Goal: Navigation & Orientation: Find specific page/section

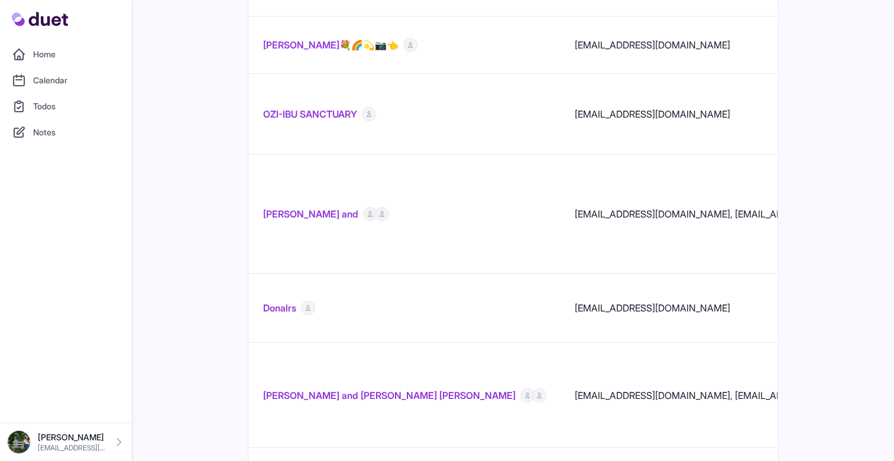
click at [383, 343] on td "[PERSON_NAME] and [PERSON_NAME] [PERSON_NAME]" at bounding box center [405, 395] width 312 height 105
click at [383, 388] on link "[PERSON_NAME] and [PERSON_NAME] [PERSON_NAME]" at bounding box center [389, 395] width 252 height 14
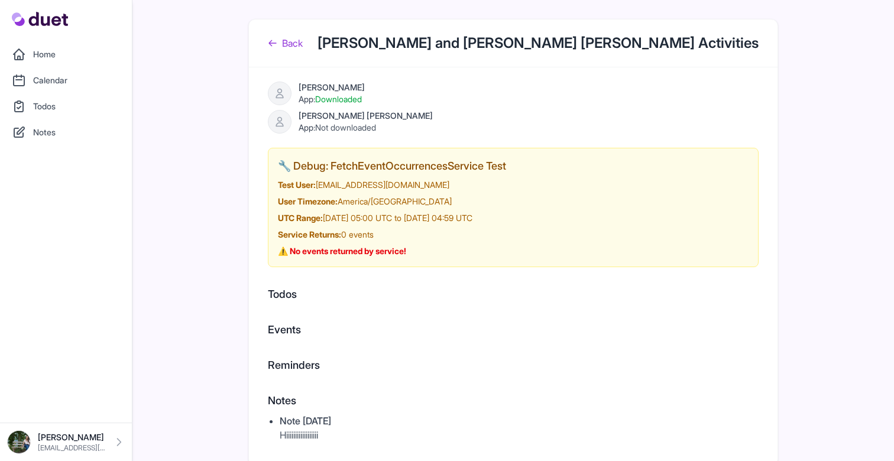
scroll to position [5, 0]
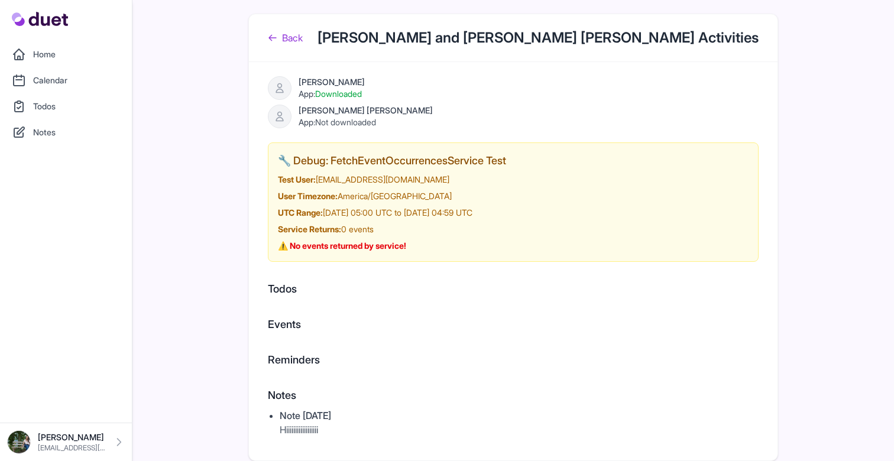
click at [296, 37] on link "Back" at bounding box center [285, 38] width 35 height 14
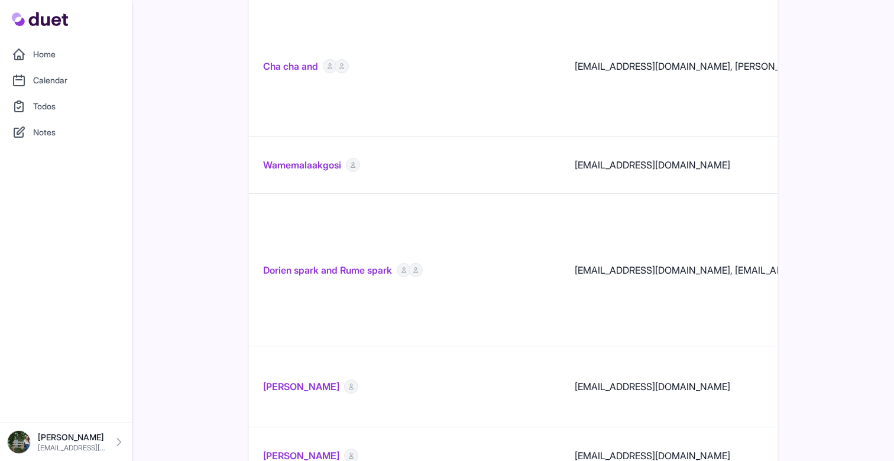
scroll to position [1235, 0]
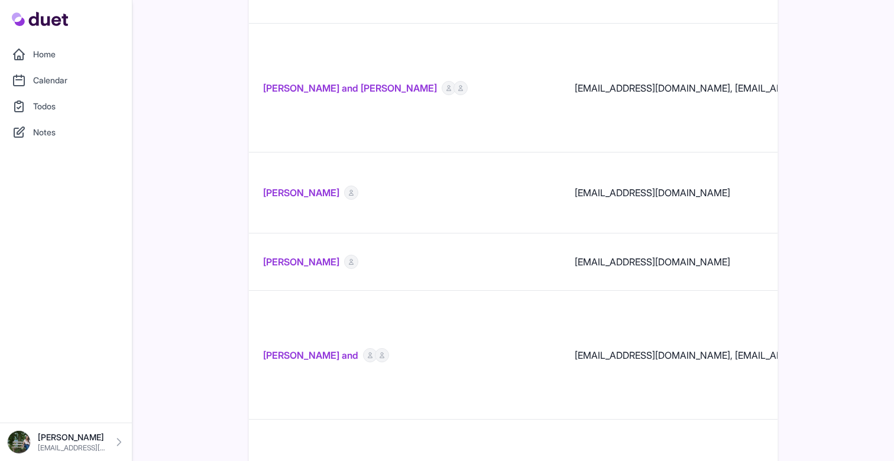
click at [372, 81] on link "[PERSON_NAME] and [PERSON_NAME]" at bounding box center [350, 88] width 174 height 14
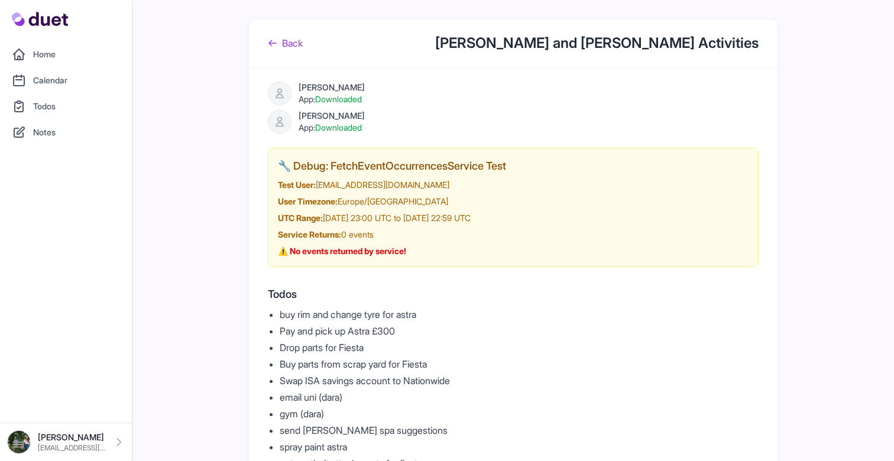
click at [289, 41] on link "Back" at bounding box center [285, 43] width 35 height 14
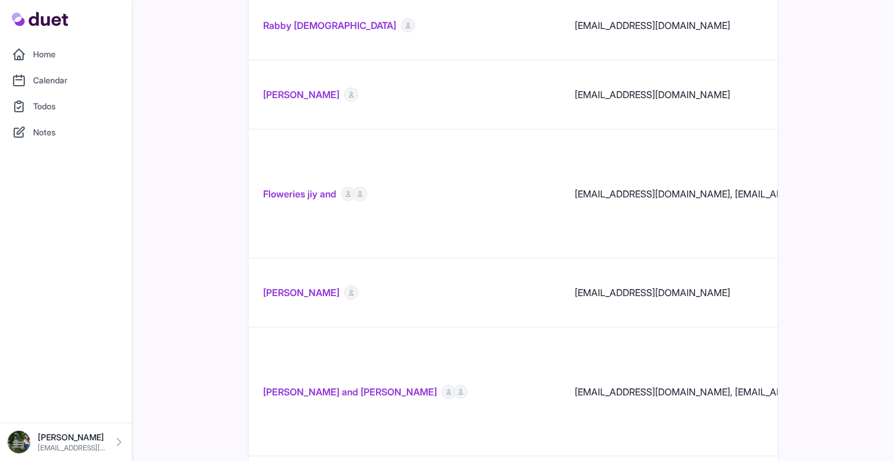
scroll to position [342, 0]
click at [367, 384] on link "[PERSON_NAME] and [PERSON_NAME]" at bounding box center [350, 391] width 174 height 14
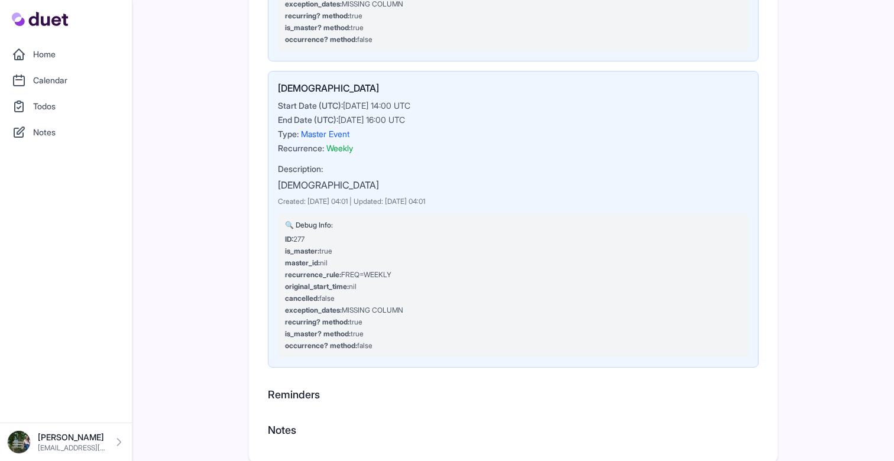
scroll to position [912, 0]
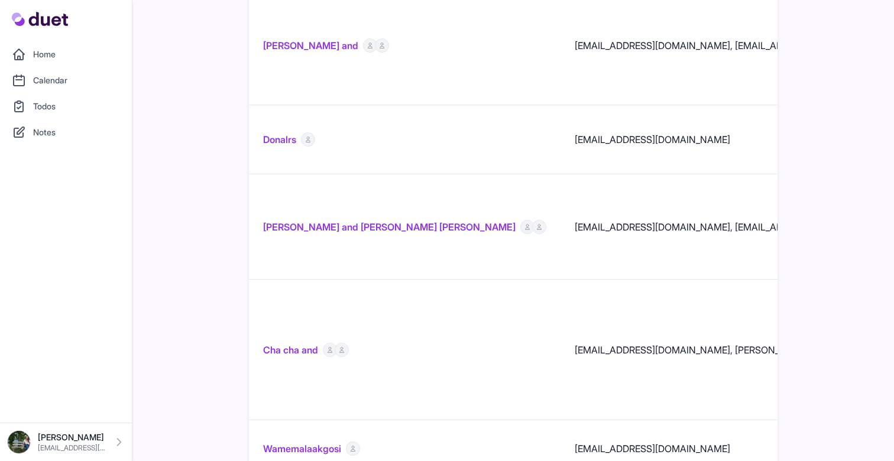
scroll to position [1071, 0]
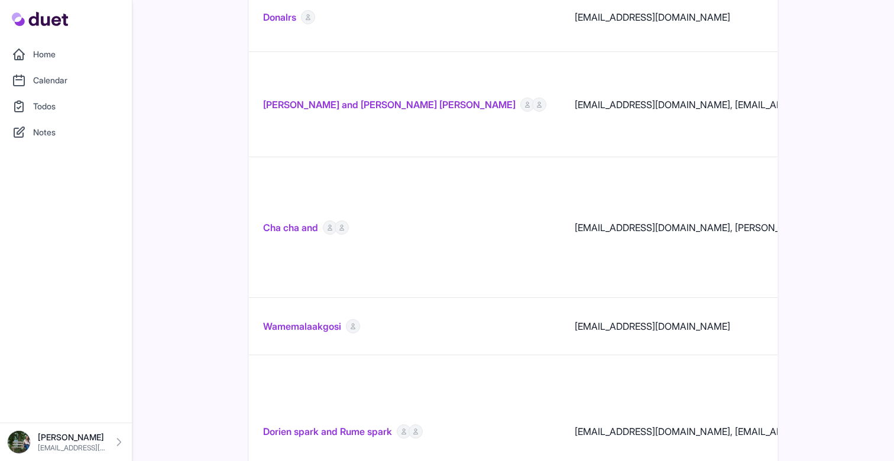
click at [351, 425] on link "Dorien spark and Rume spark" at bounding box center [327, 432] width 129 height 14
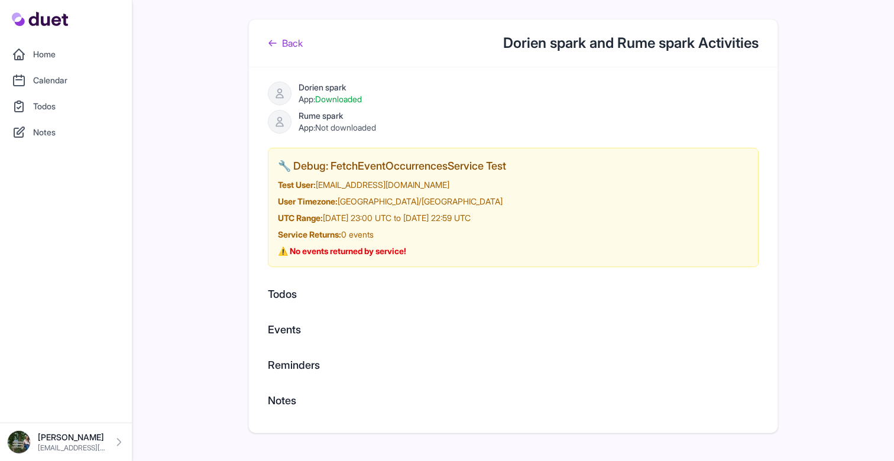
click at [287, 47] on link "Back" at bounding box center [285, 43] width 35 height 14
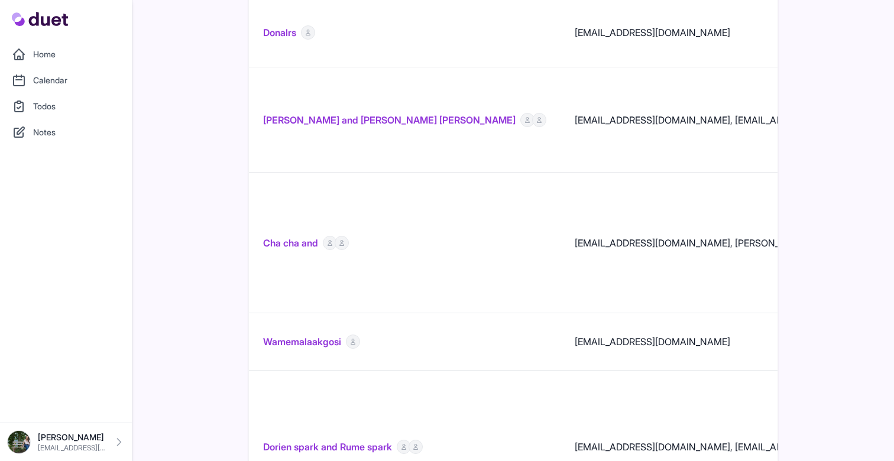
scroll to position [1063, 0]
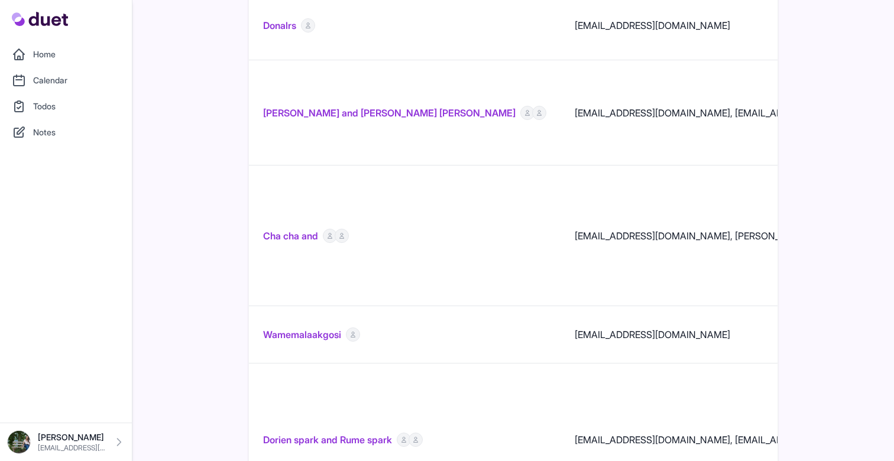
click at [318, 433] on link "Dorien spark and Rume spark" at bounding box center [327, 440] width 129 height 14
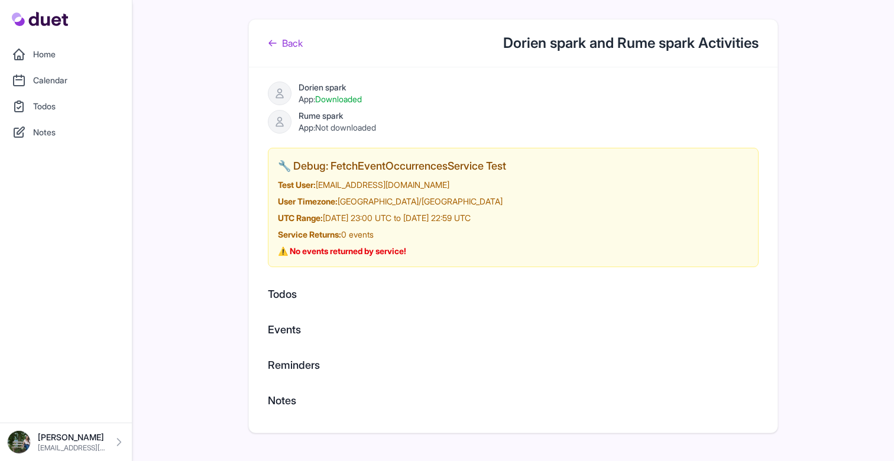
click at [302, 48] on link "Back" at bounding box center [285, 43] width 35 height 14
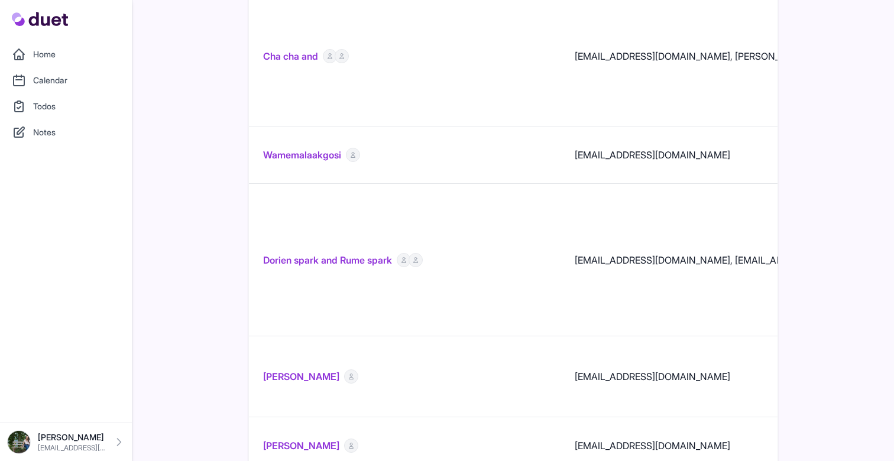
scroll to position [1235, 0]
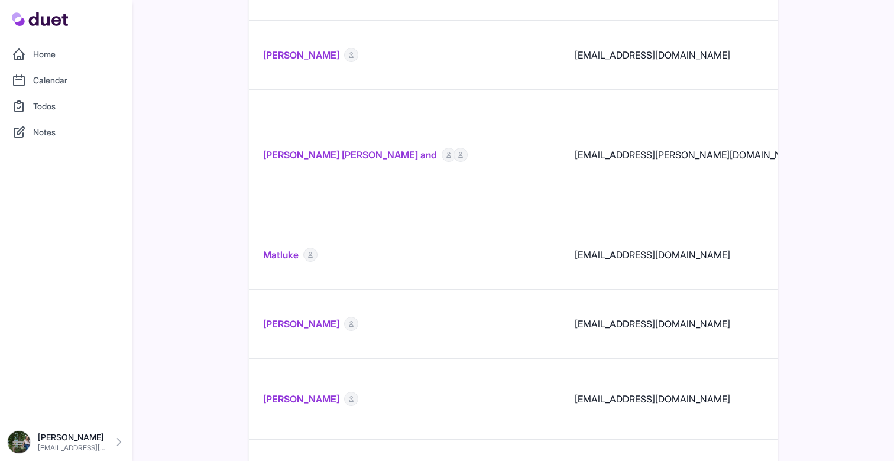
scroll to position [1332, 0]
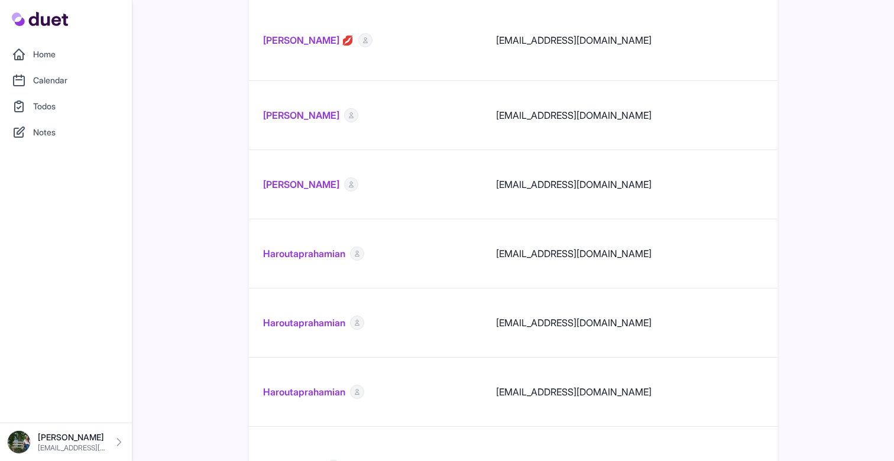
scroll to position [1052, 0]
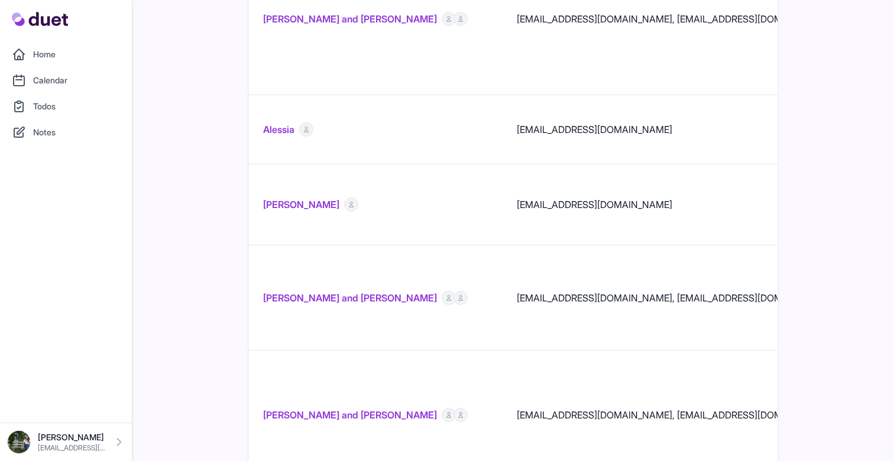
click at [375, 245] on td "Isac Cárdenas and Leones Torres" at bounding box center [376, 297] width 254 height 105
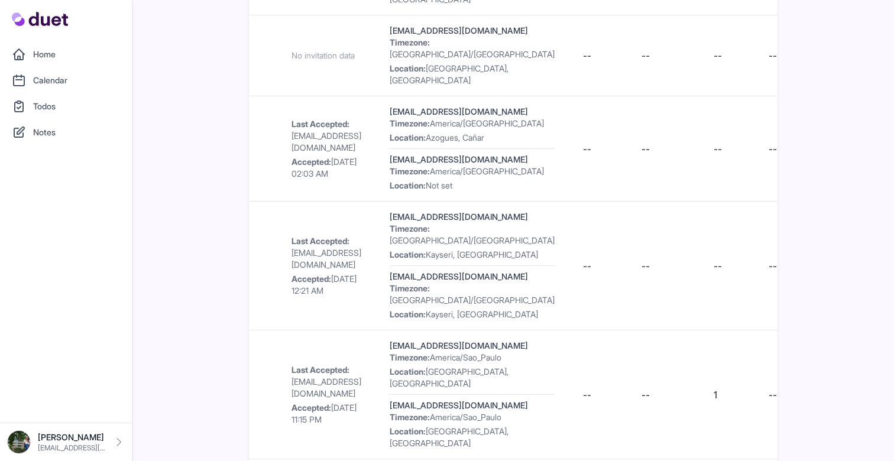
scroll to position [449, 0]
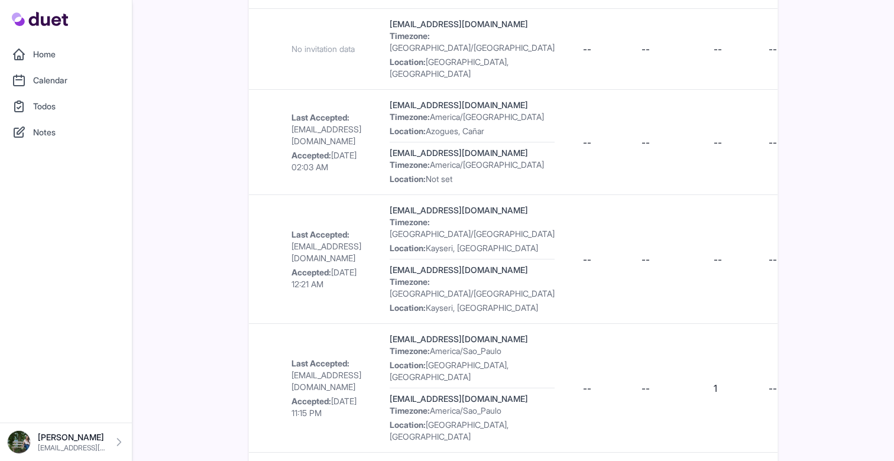
click at [569, 324] on td "--" at bounding box center [598, 388] width 59 height 129
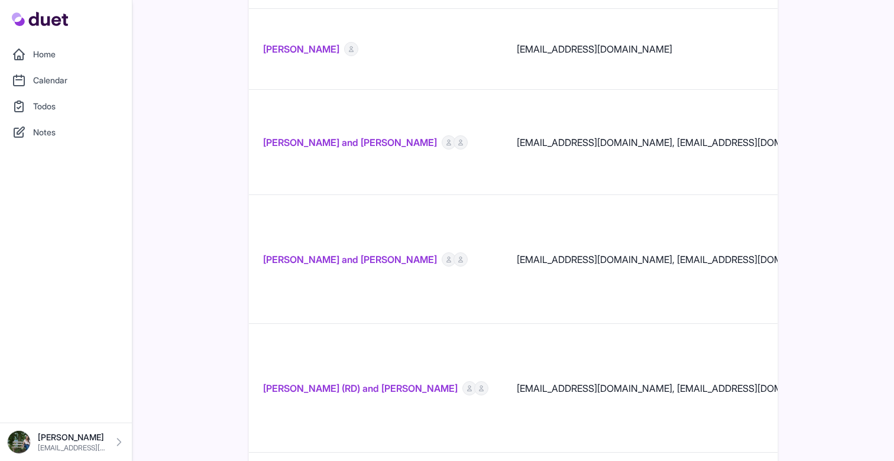
scroll to position [1052, 0]
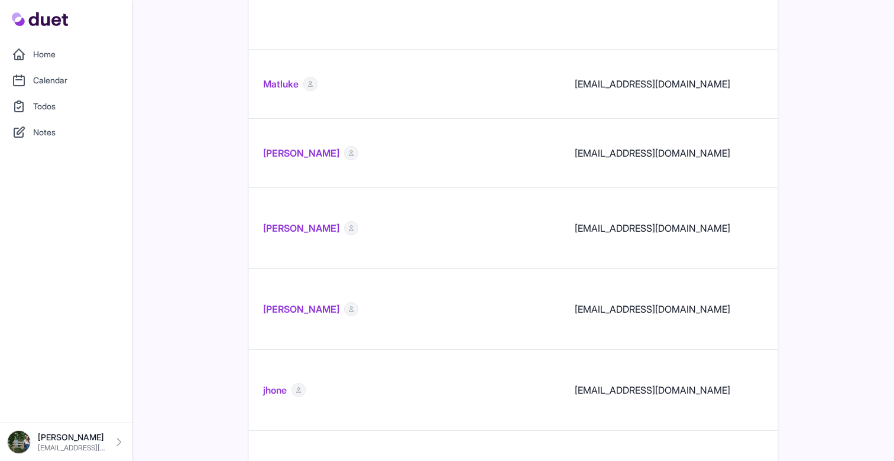
scroll to position [1520, 0]
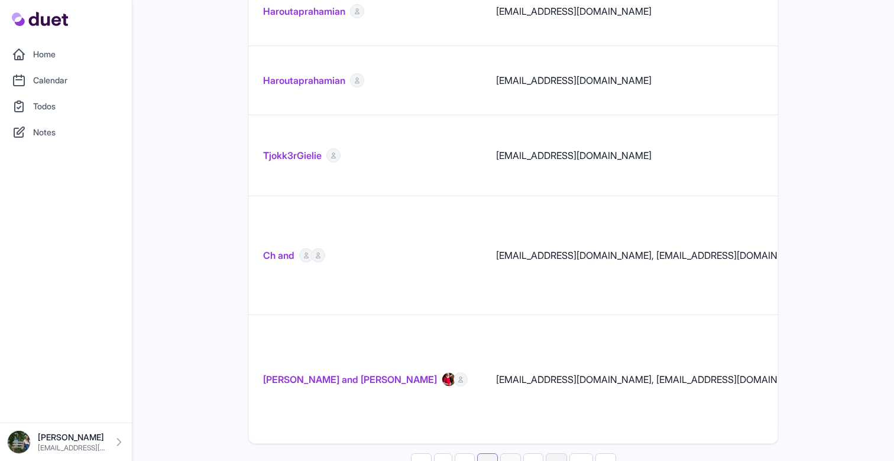
click at [517, 454] on link "4" at bounding box center [510, 465] width 21 height 23
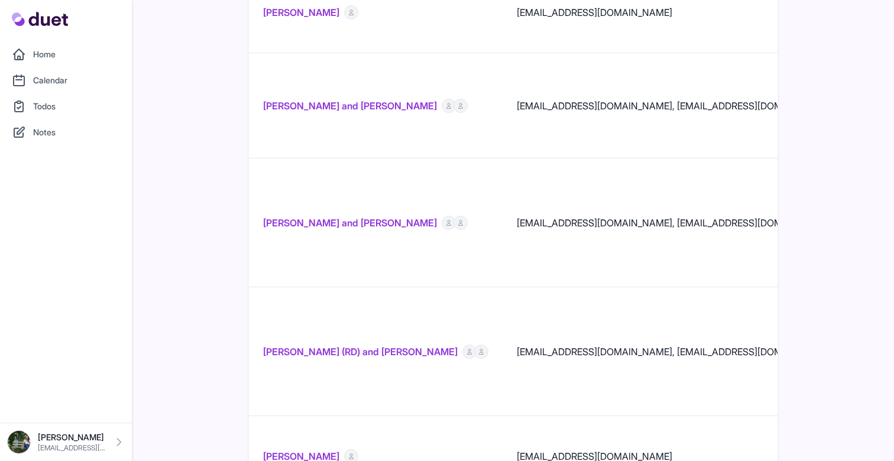
click at [335, 345] on link "Roni Dias (RD) and Rayan" at bounding box center [360, 352] width 195 height 14
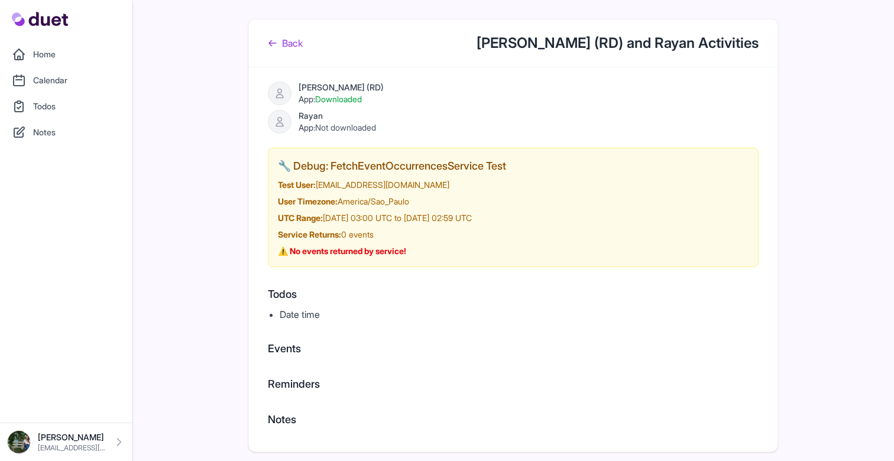
click at [298, 45] on link "Back" at bounding box center [285, 43] width 35 height 14
